Goal: Task Accomplishment & Management: Use online tool/utility

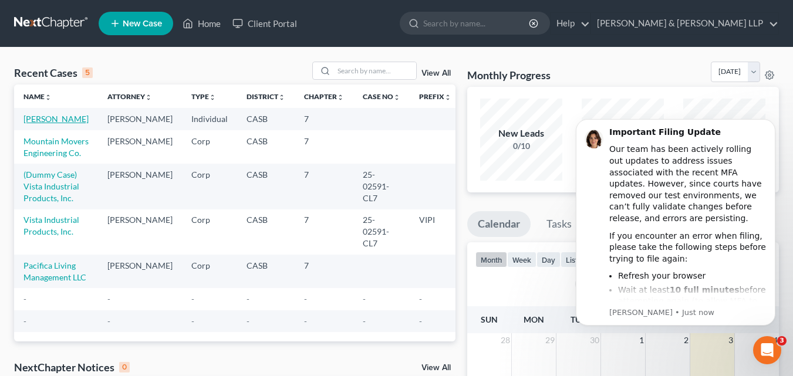
click at [30, 116] on link "[PERSON_NAME]" at bounding box center [55, 119] width 65 height 10
select select "10"
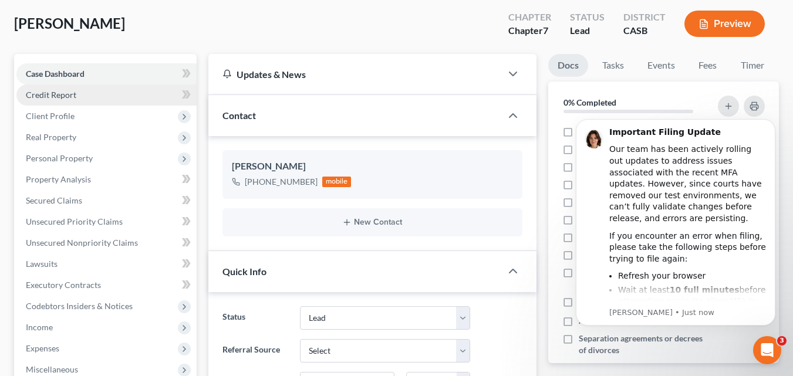
scroll to position [117, 0]
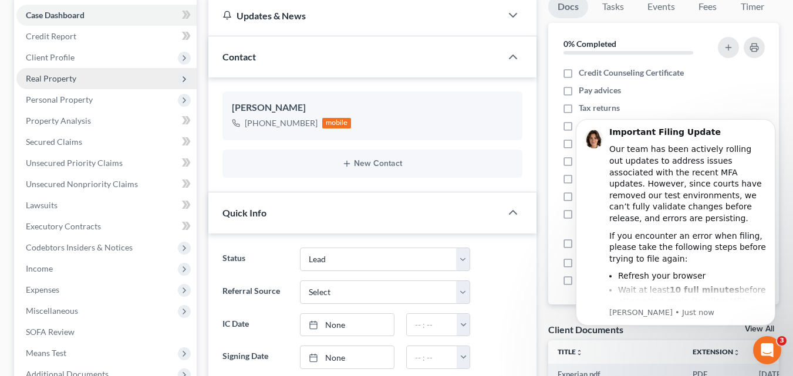
click at [83, 82] on span "Real Property" at bounding box center [106, 78] width 180 height 21
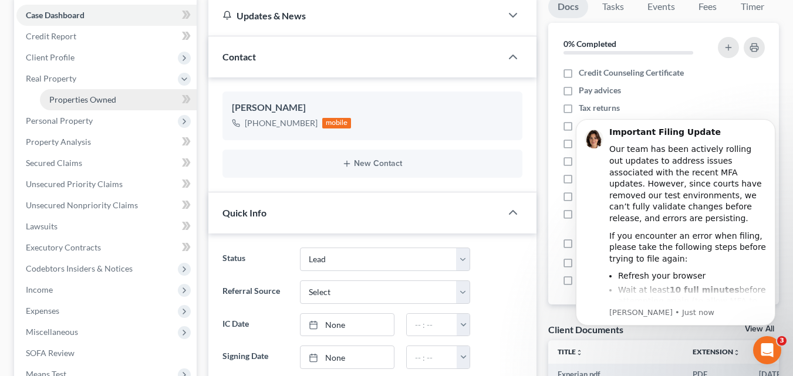
click at [117, 99] on link "Properties Owned" at bounding box center [118, 99] width 157 height 21
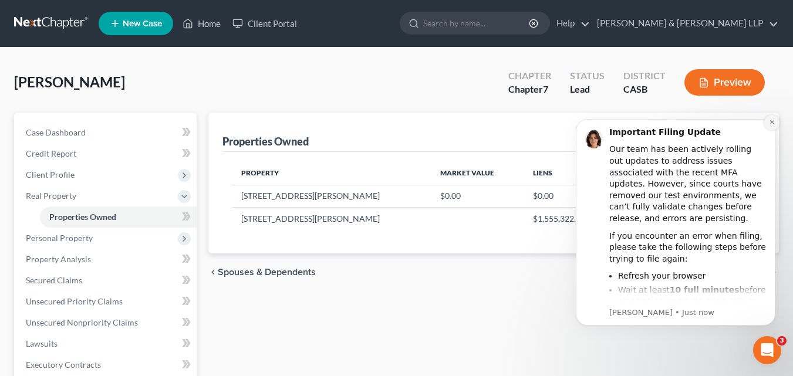
click at [766, 125] on button "Dismiss notification" at bounding box center [771, 122] width 15 height 15
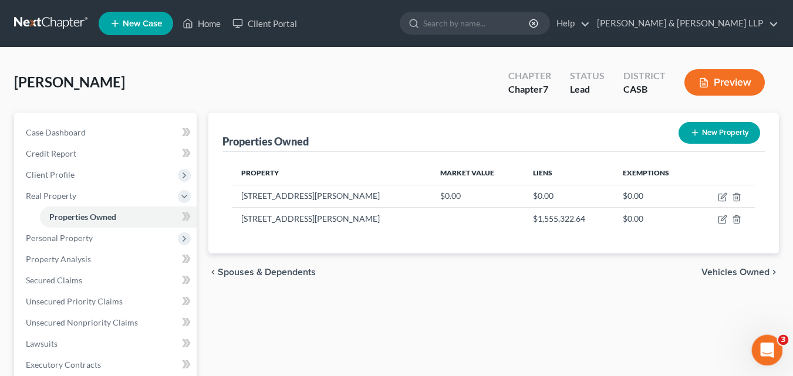
click at [766, 356] on icon "Open Intercom Messenger" at bounding box center [765, 348] width 19 height 19
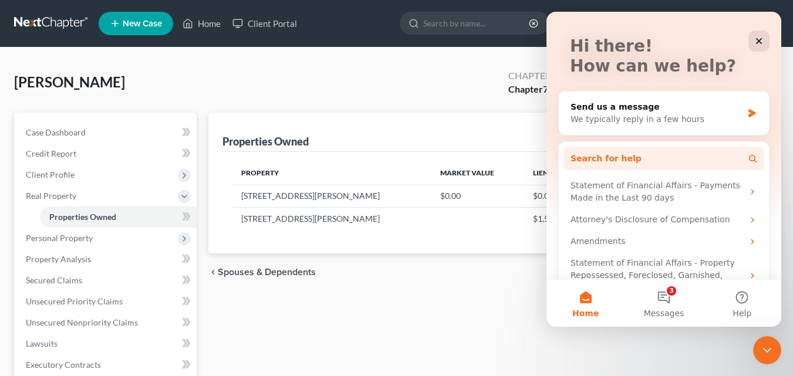
scroll to position [89, 0]
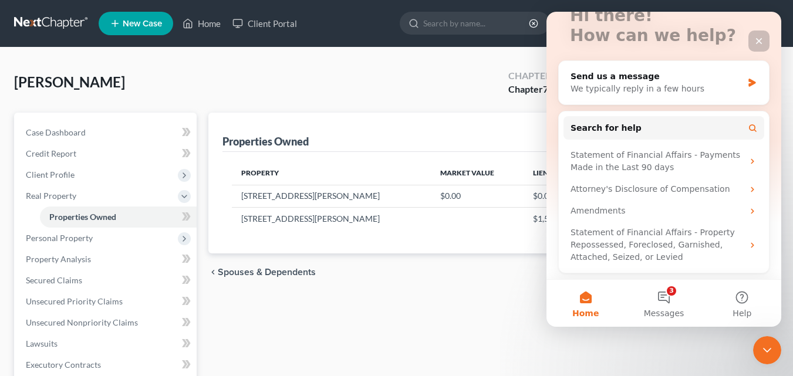
click at [759, 47] on div "Close" at bounding box center [758, 41] width 21 height 21
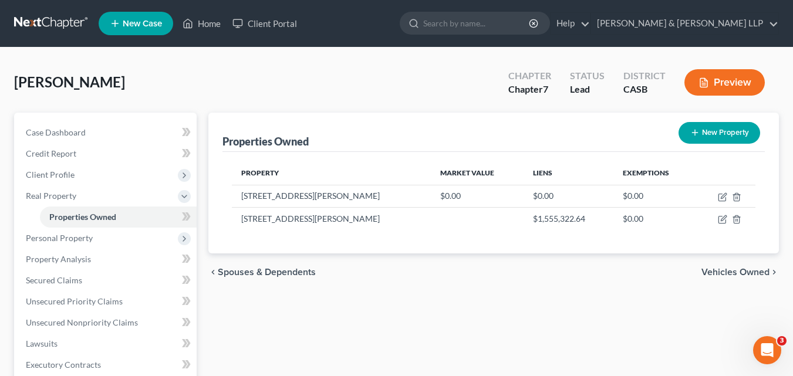
scroll to position [0, 0]
